Goal: Register for event/course

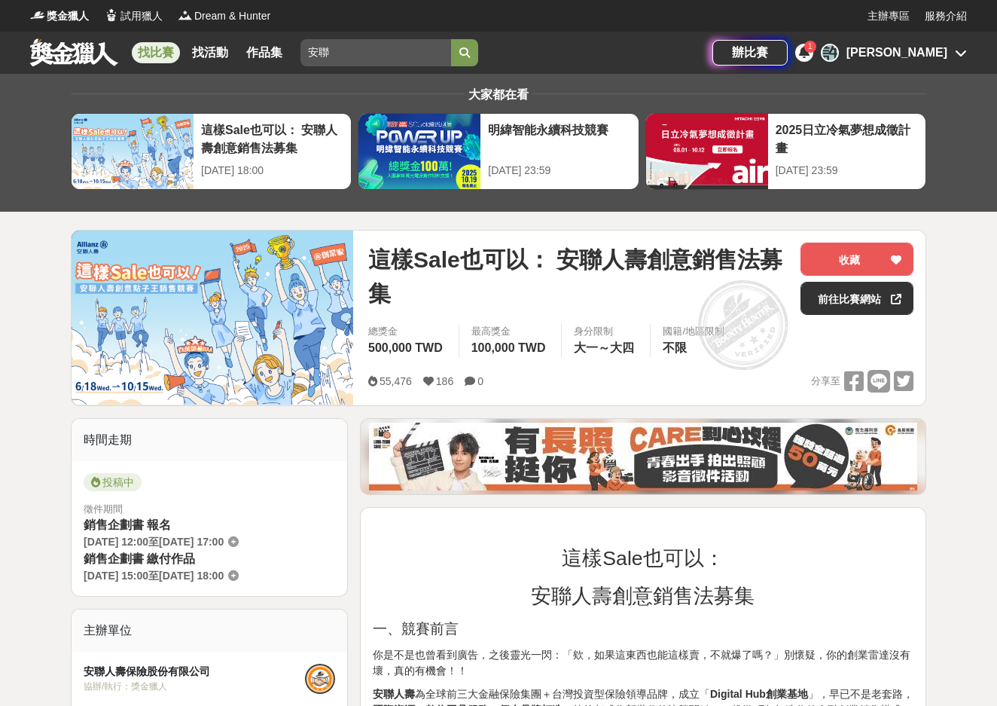
click at [159, 51] on link "找比賽" at bounding box center [156, 52] width 48 height 21
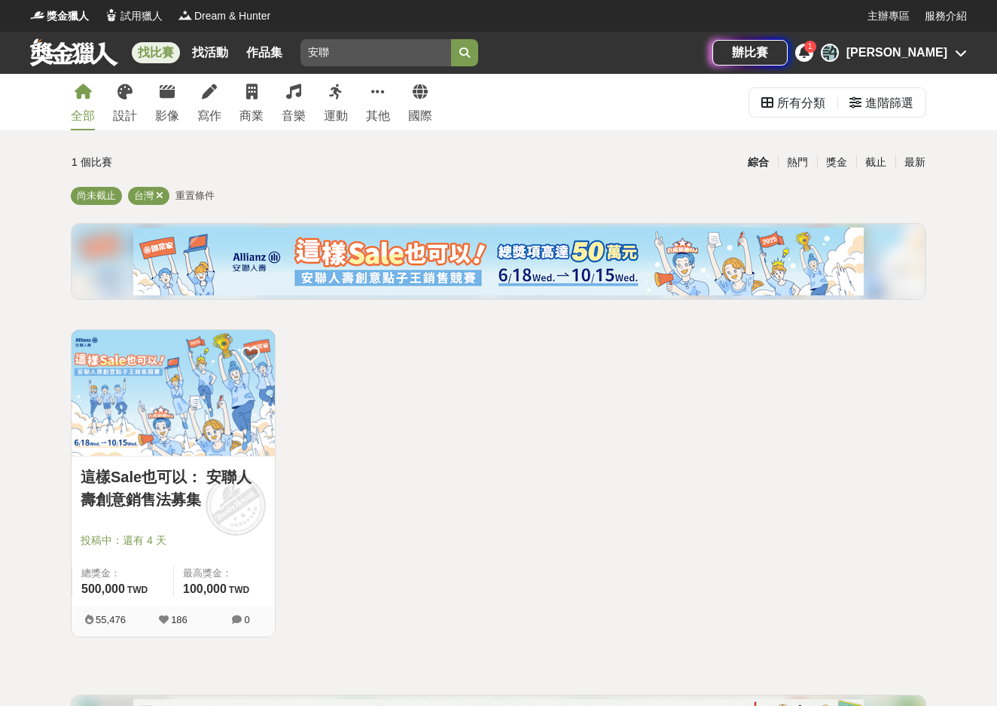
click at [80, 114] on div "全部" at bounding box center [83, 116] width 24 height 18
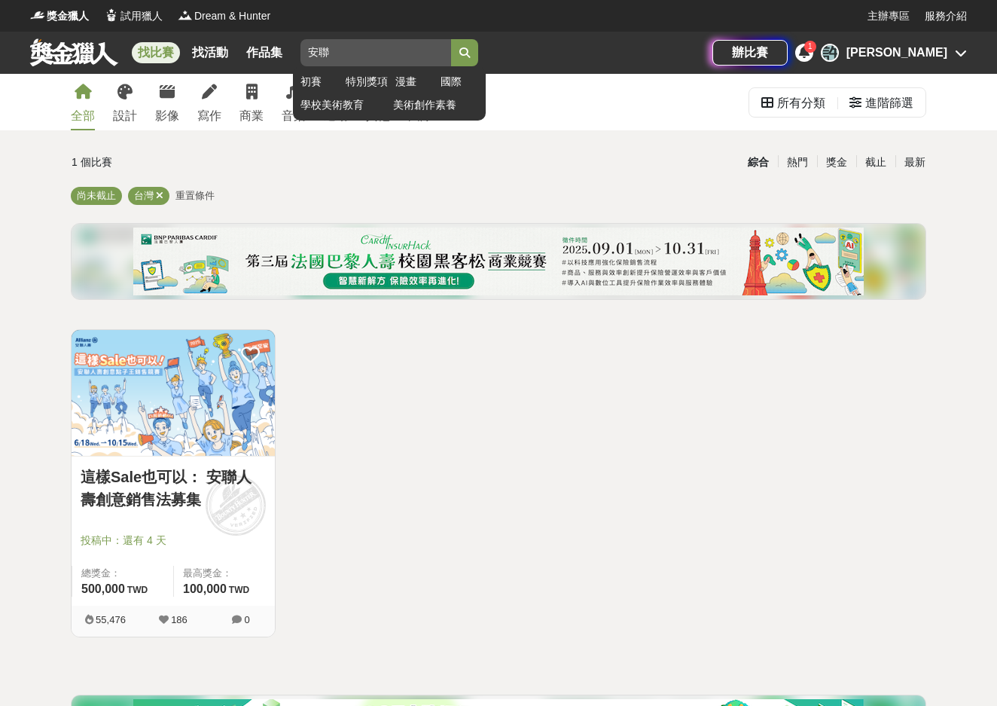
click at [443, 53] on input "安聯" at bounding box center [376, 52] width 151 height 27
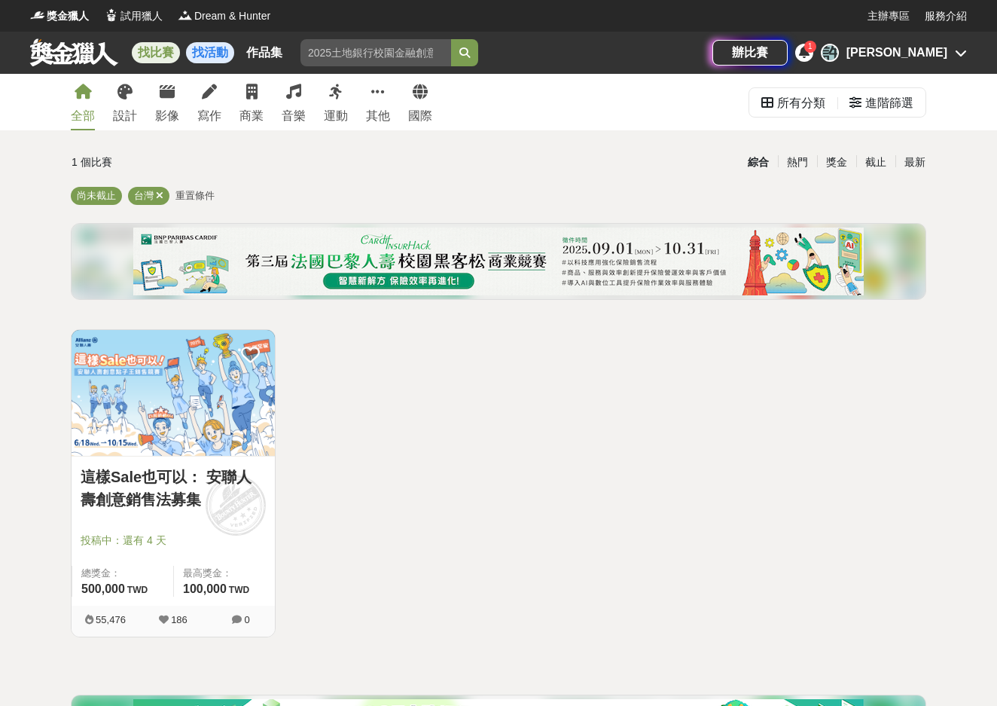
click at [222, 59] on link "找活動" at bounding box center [210, 52] width 48 height 21
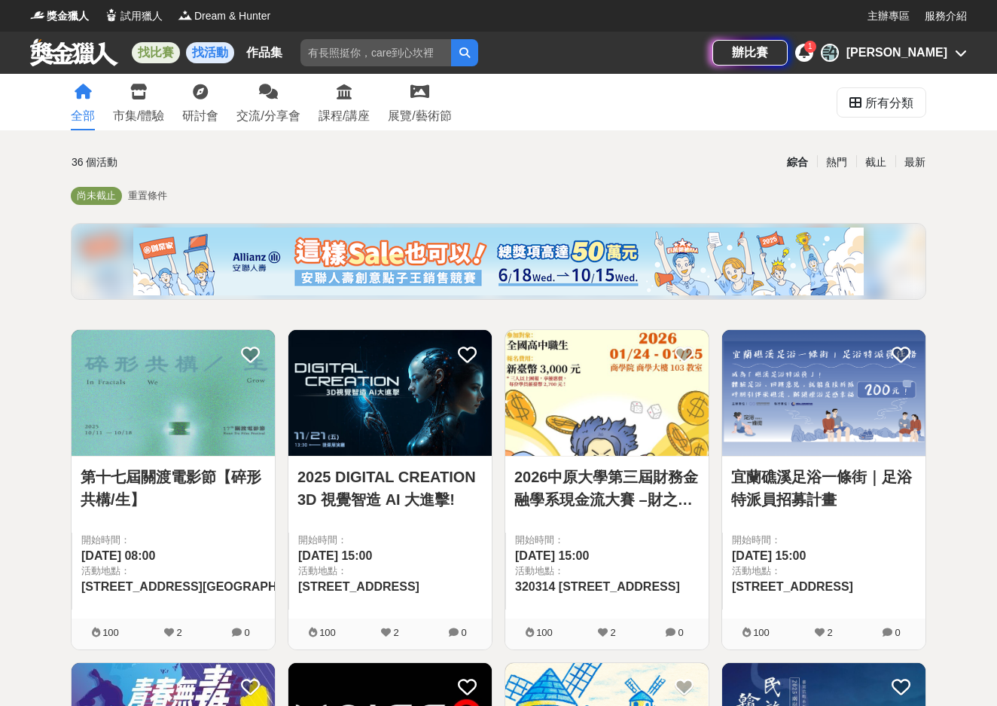
click at [163, 54] on link "找比賽" at bounding box center [156, 52] width 48 height 21
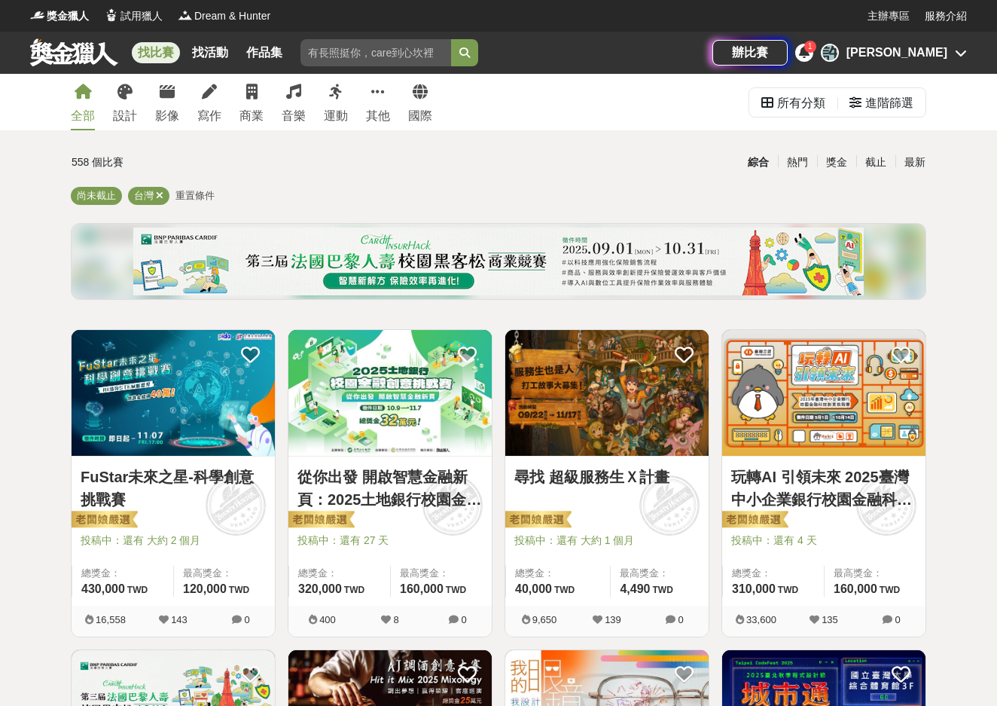
click at [370, 395] on img at bounding box center [389, 393] width 203 height 126
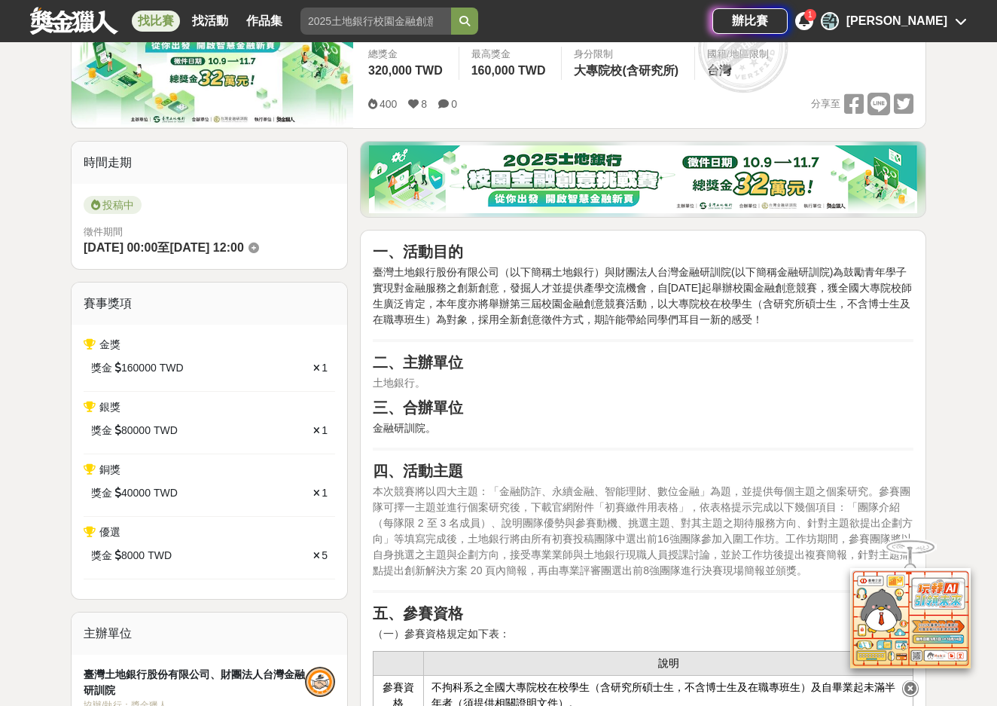
scroll to position [277, 0]
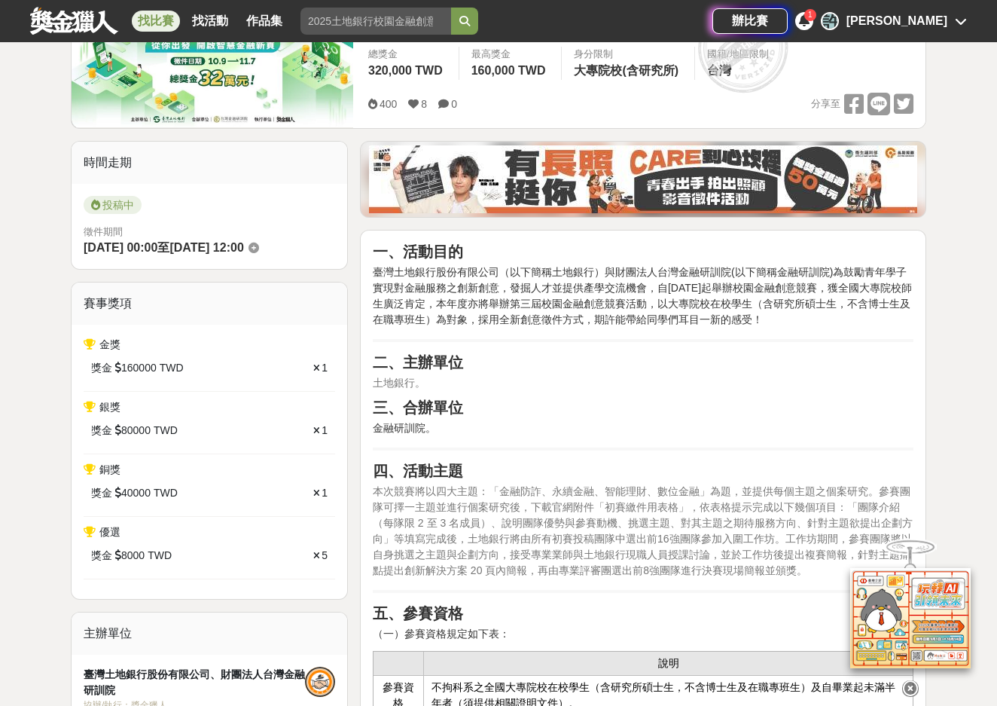
click at [136, 370] on span "160000" at bounding box center [138, 368] width 35 height 16
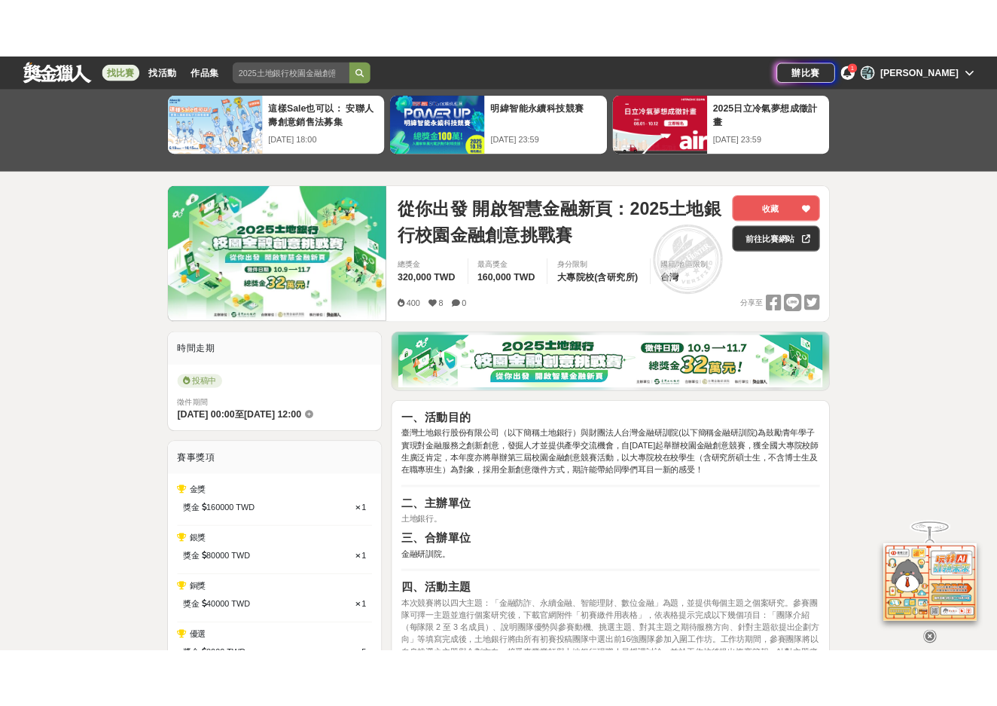
scroll to position [81, 0]
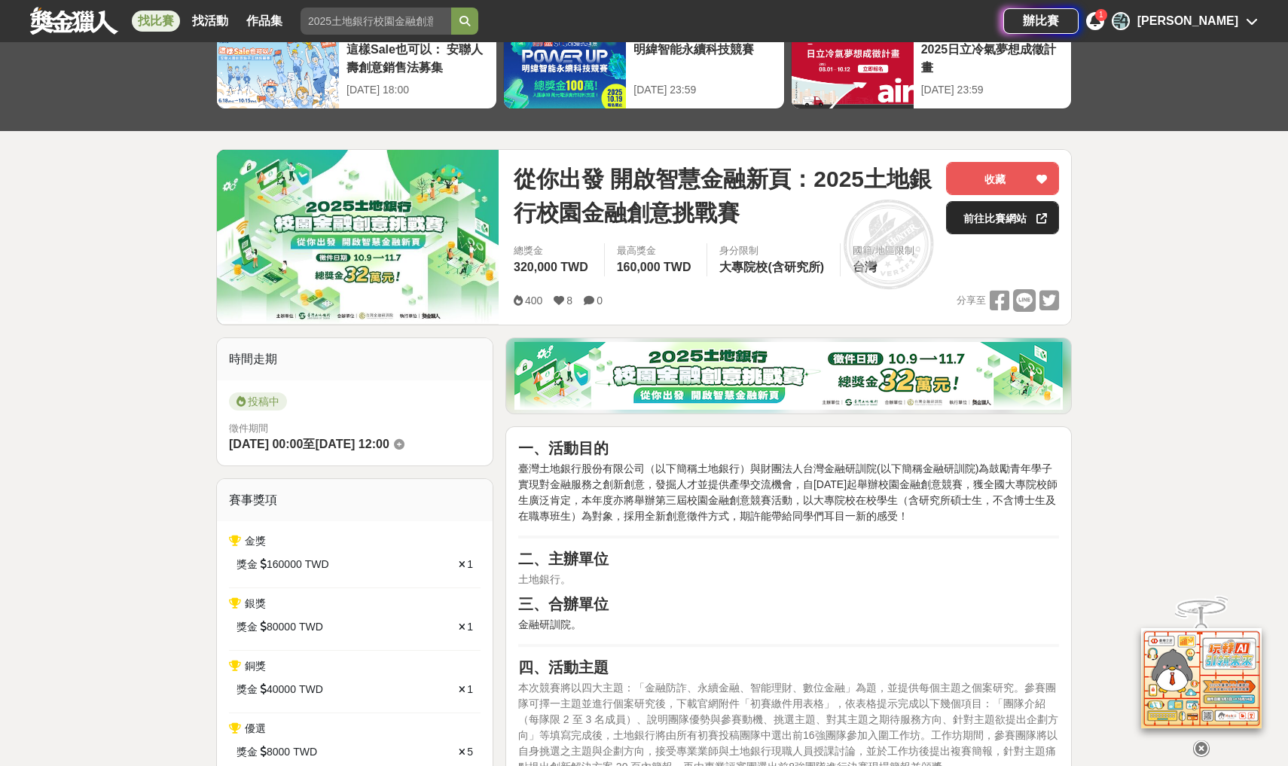
click at [996, 229] on link "前往比賽網站" at bounding box center [1002, 217] width 113 height 33
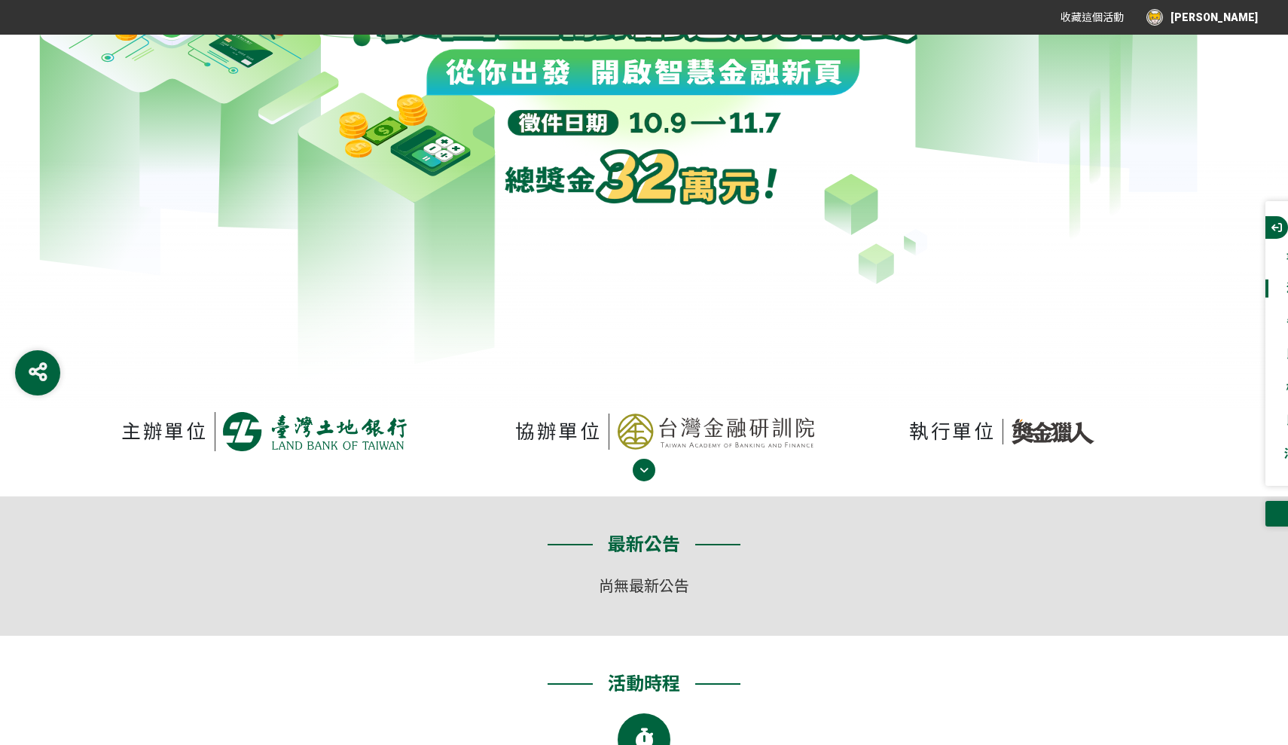
scroll to position [400, 0]
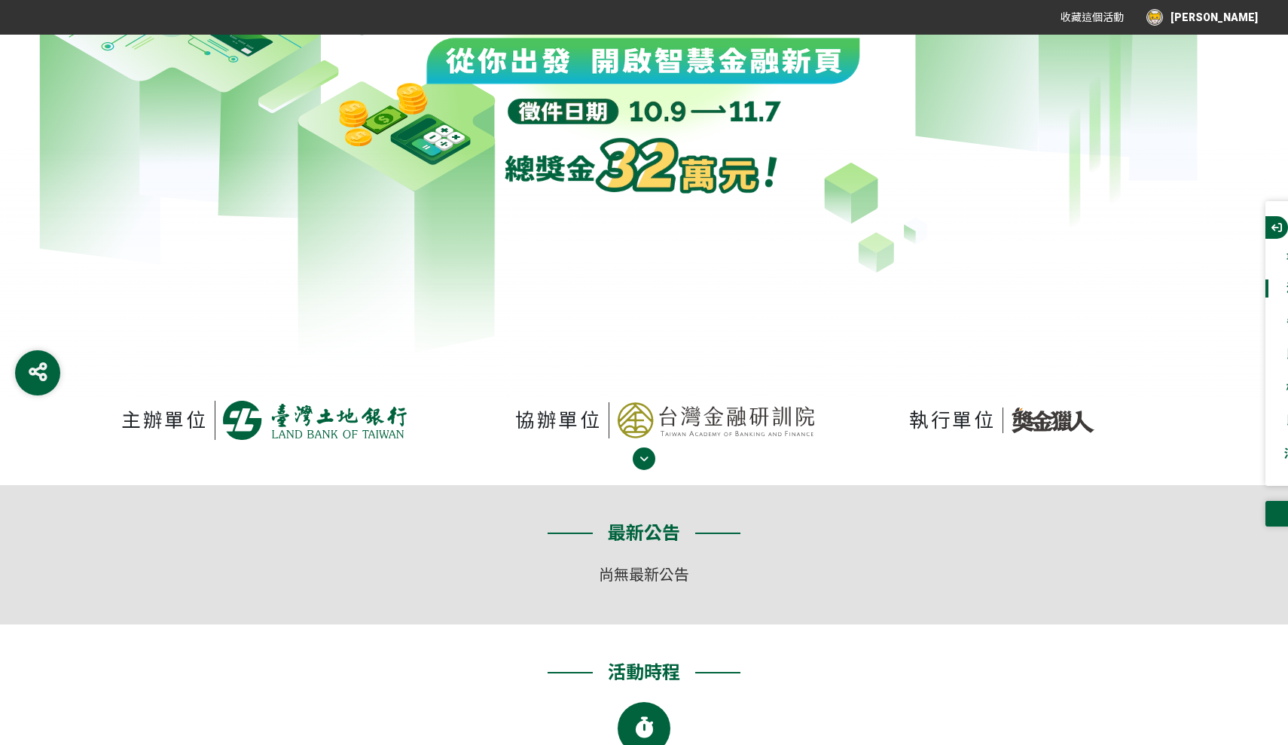
click at [1270, 226] on button "button" at bounding box center [1276, 227] width 23 height 23
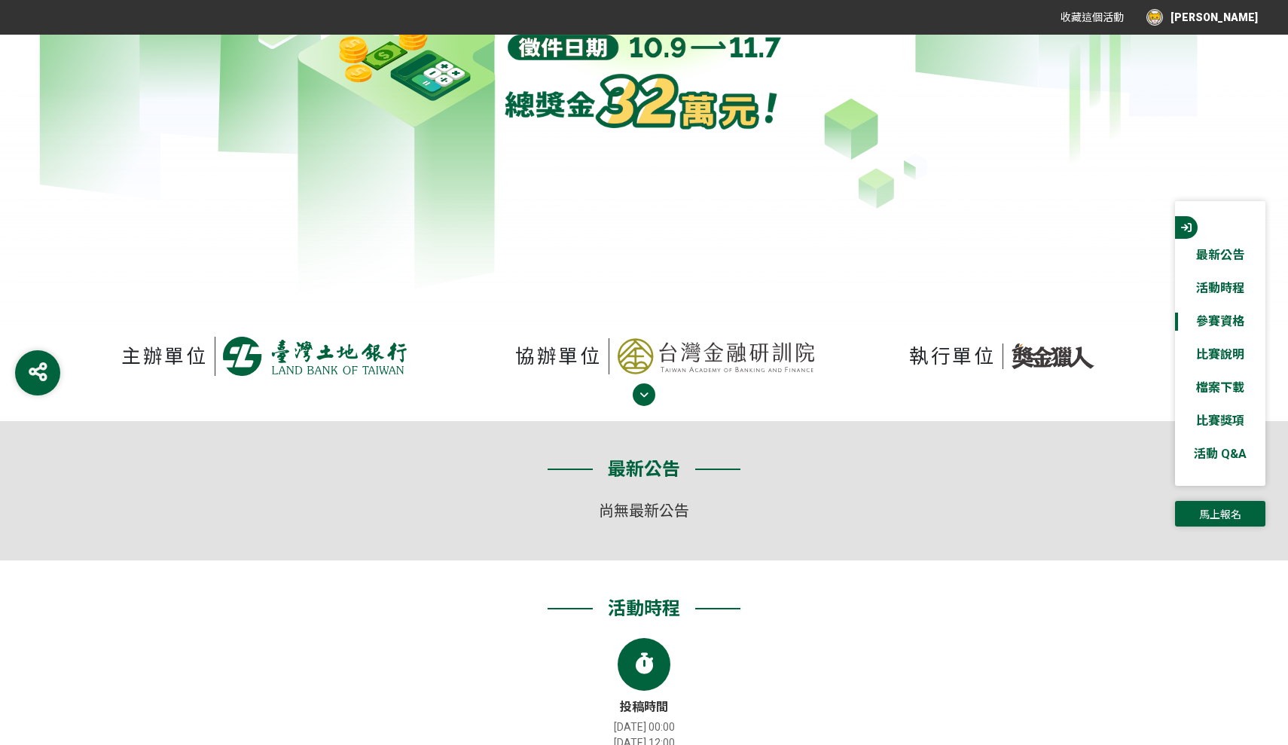
scroll to position [606, 0]
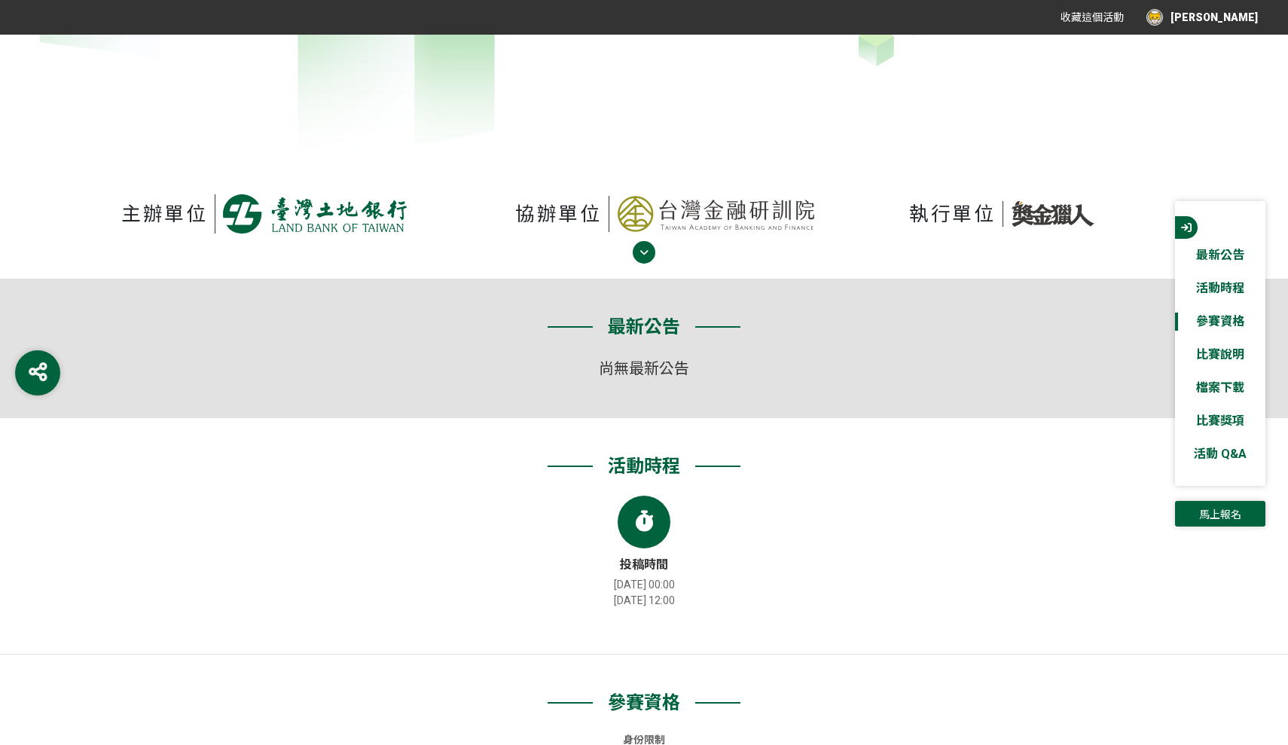
click at [1231, 516] on span "馬上報名" at bounding box center [1220, 514] width 42 height 12
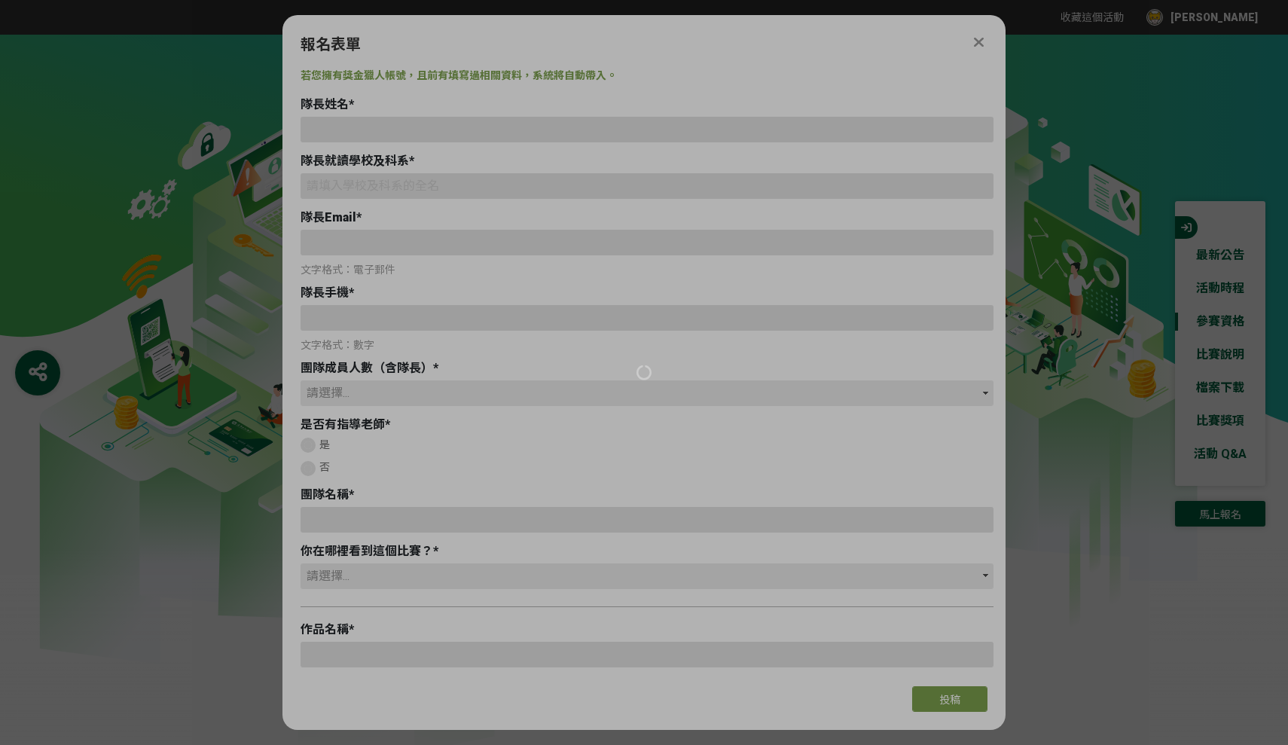
type input "12260525@me.mcu.edu.tw"
type input "0975705292"
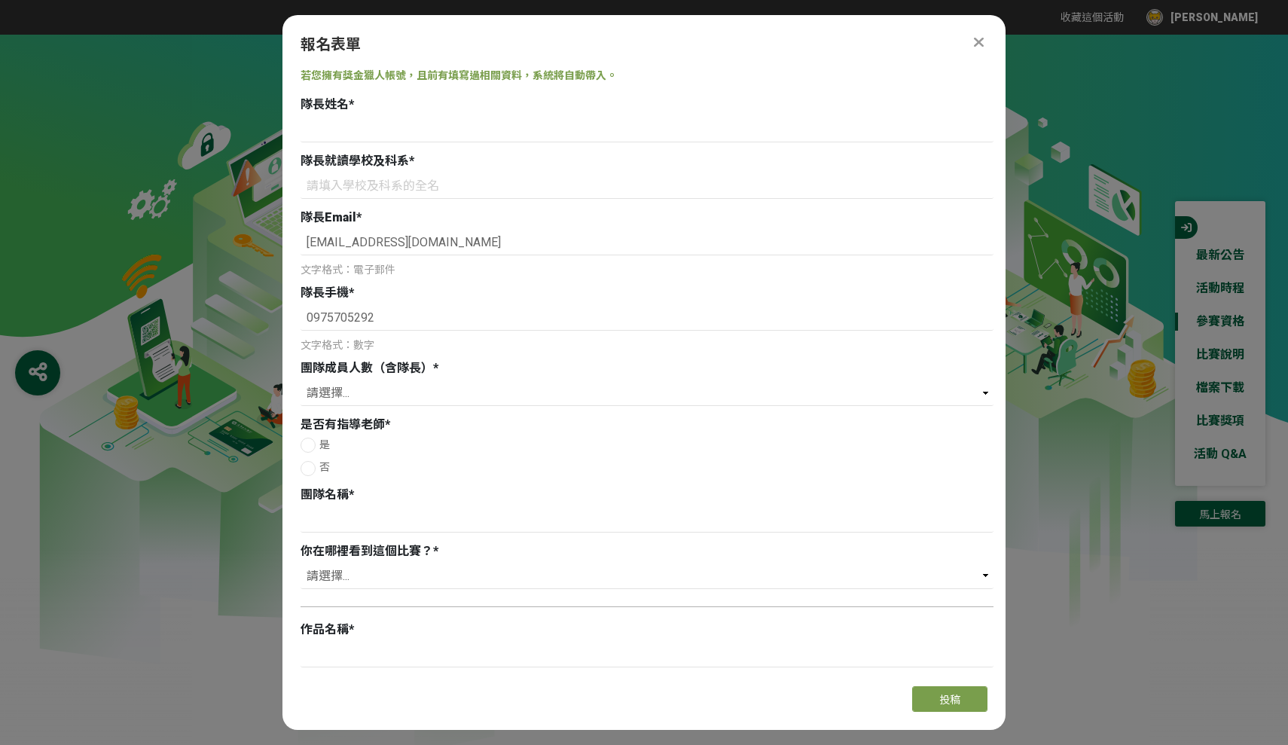
click at [978, 45] on icon at bounding box center [979, 42] width 10 height 15
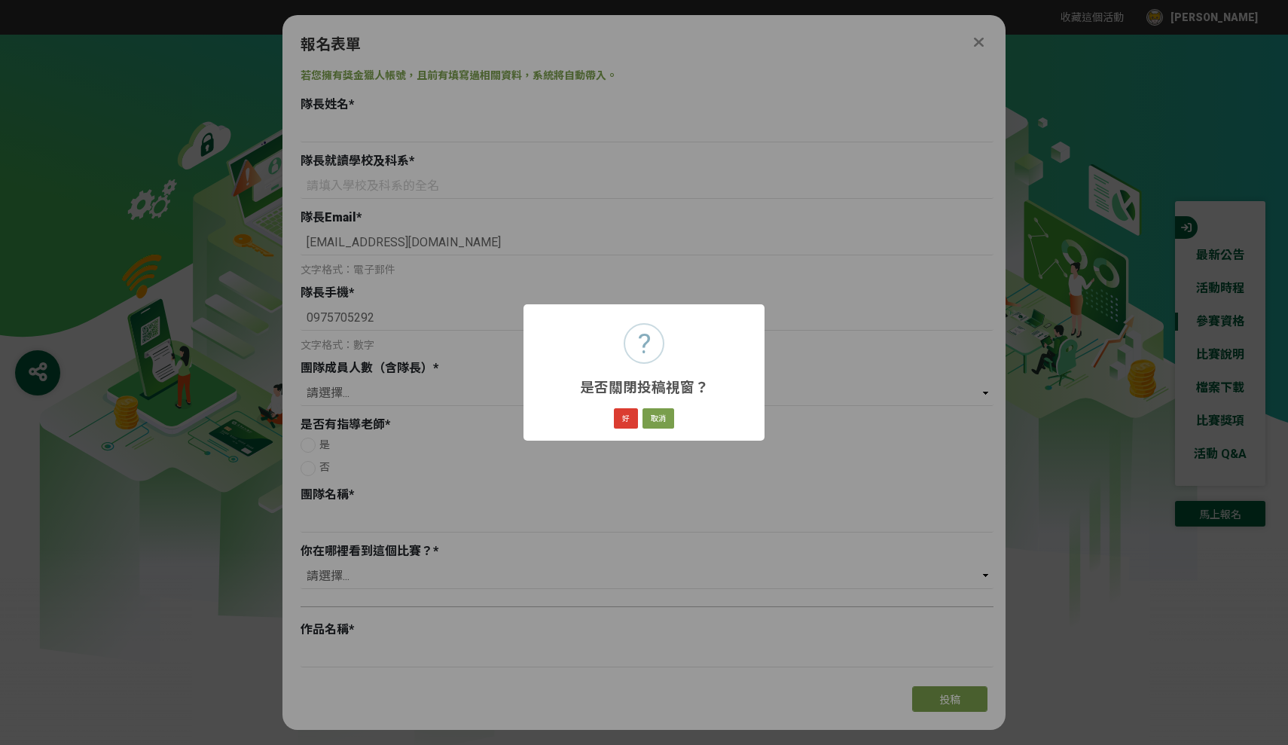
click at [629, 424] on button "好" at bounding box center [626, 418] width 24 height 21
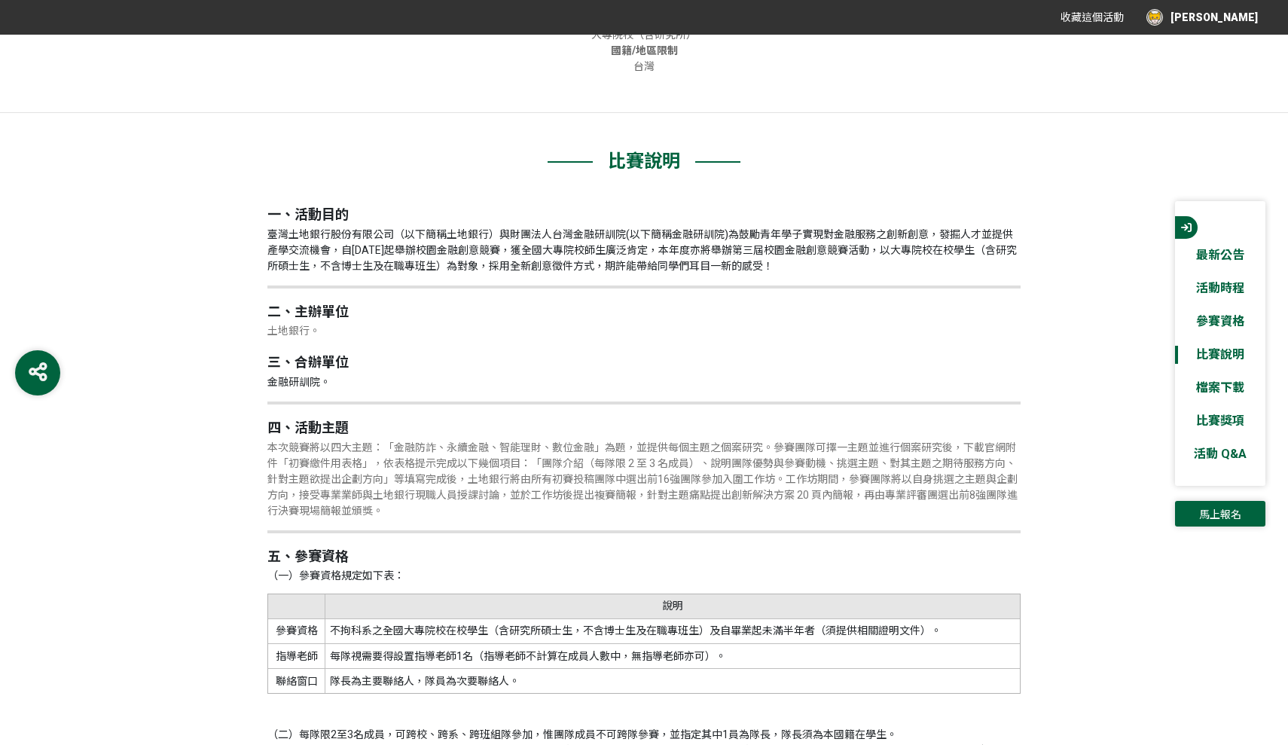
scroll to position [1444, 0]
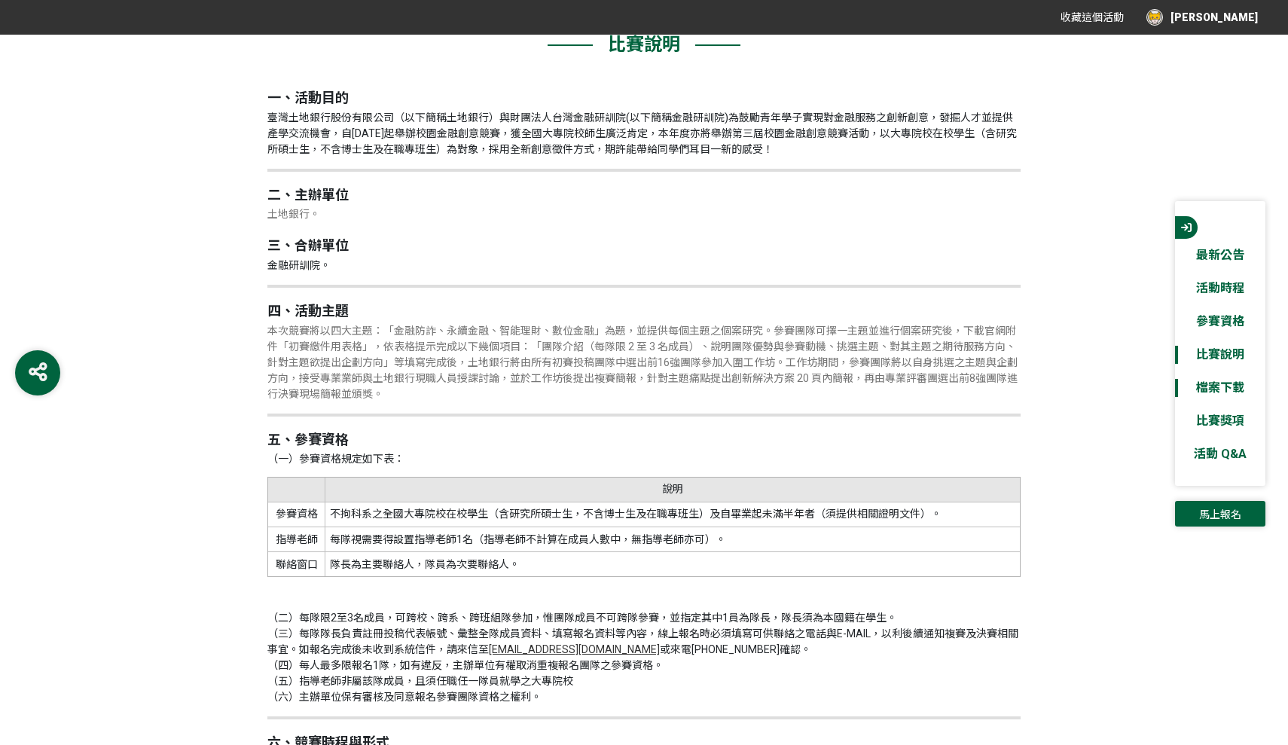
click at [1203, 380] on link "檔案下載" at bounding box center [1220, 388] width 90 height 18
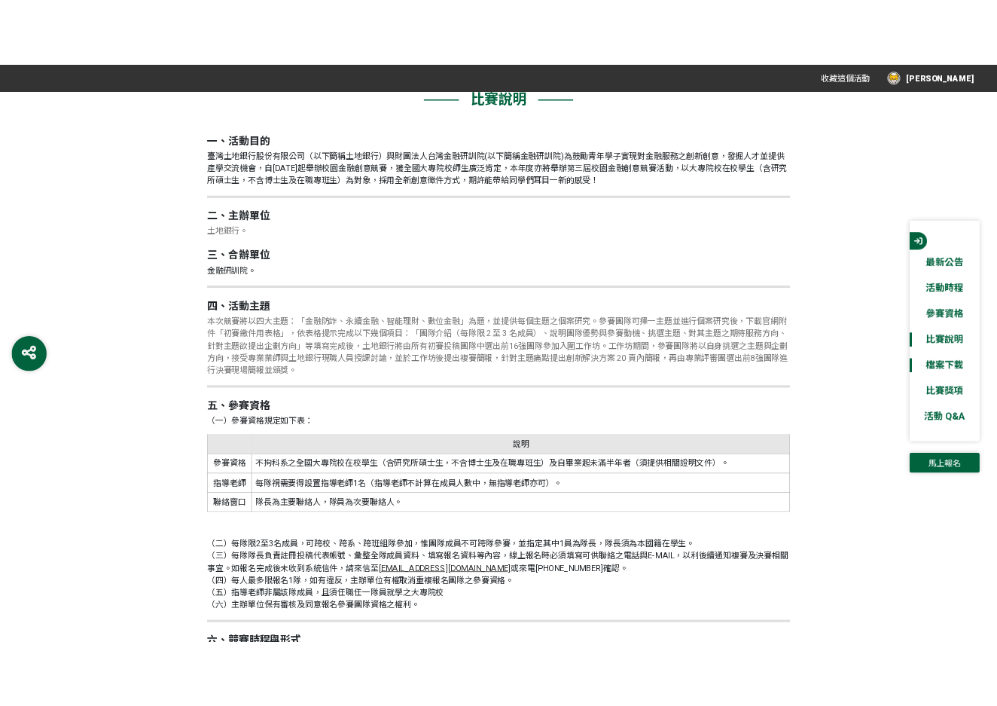
scroll to position [4224, 0]
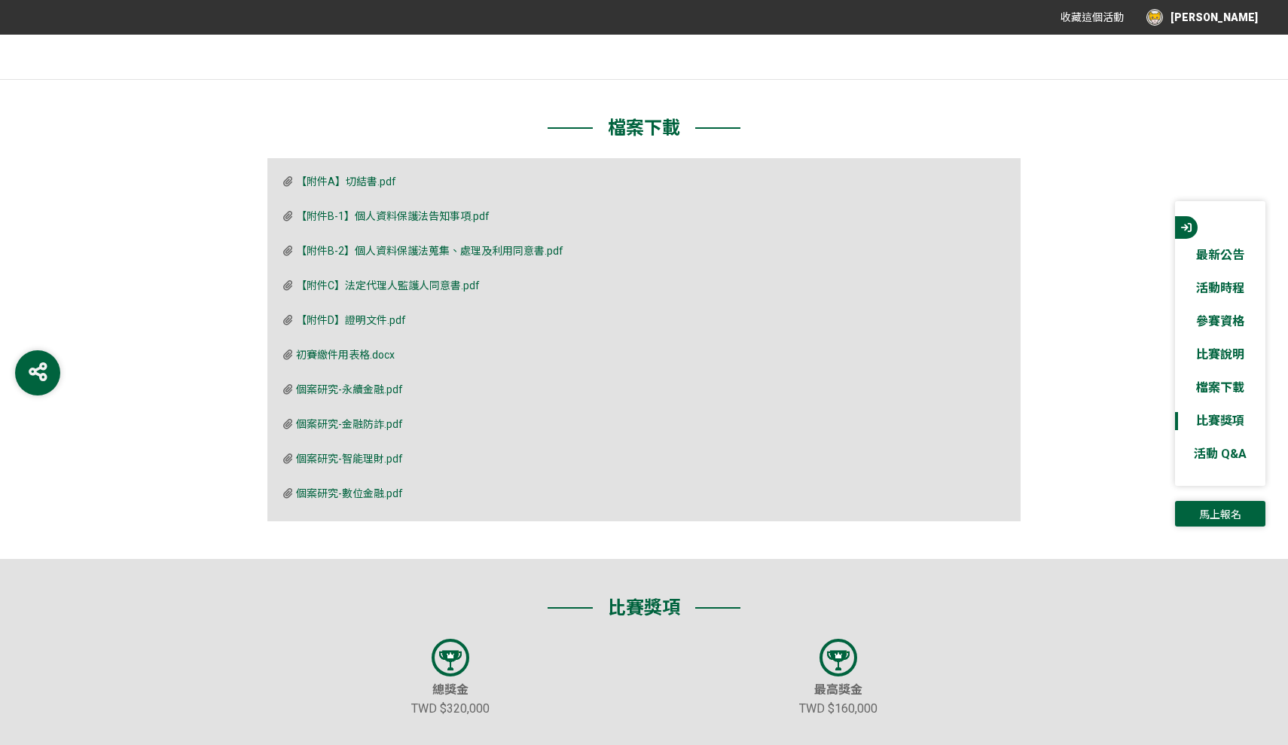
click at [355, 314] on span "【附件D】證明文件.pdf" at bounding box center [351, 320] width 110 height 12
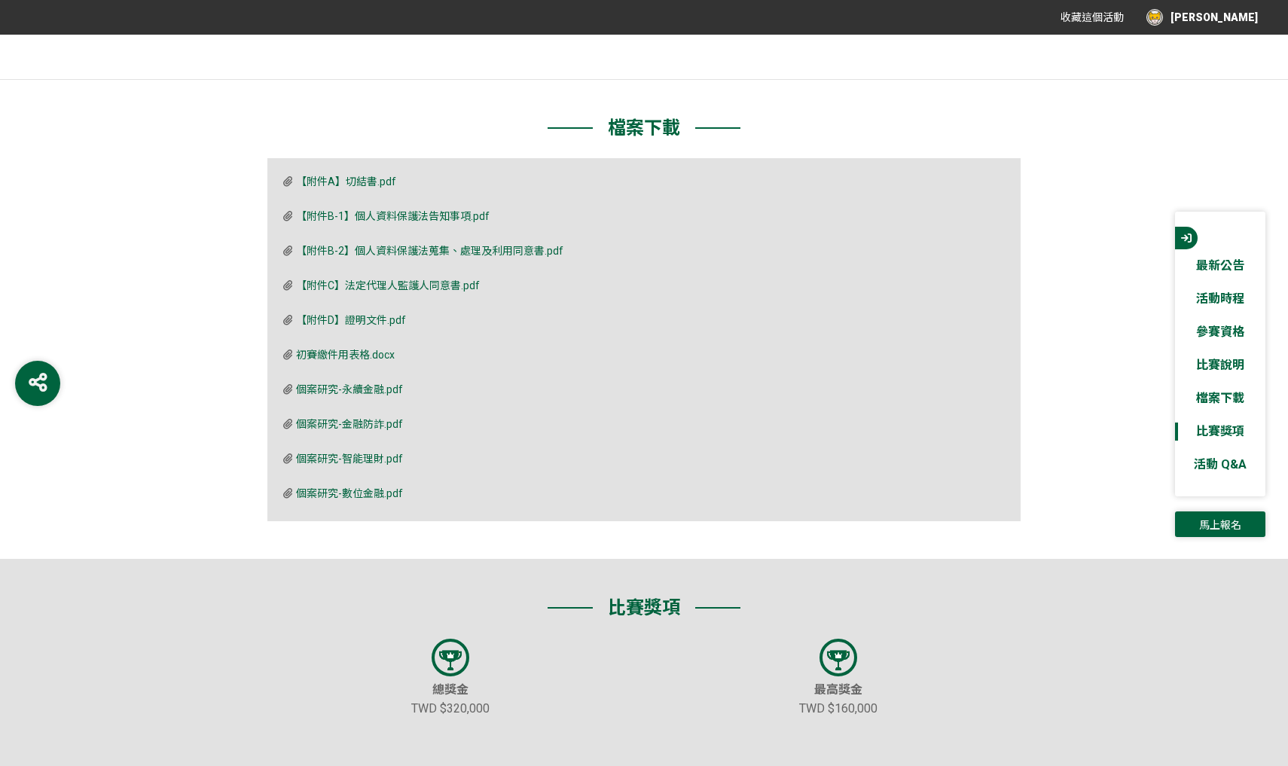
click at [1112, 211] on div "檔案下載 【附件A】切結書.pdf 【附件B-1】個人資料保護法告知事項.pdf 【附件B-2】個人資料保護法蒐集、處理及利用同意書.pdf 【附件C】法定代…" at bounding box center [644, 320] width 1288 height 480
